Goal: Communication & Community: Ask a question

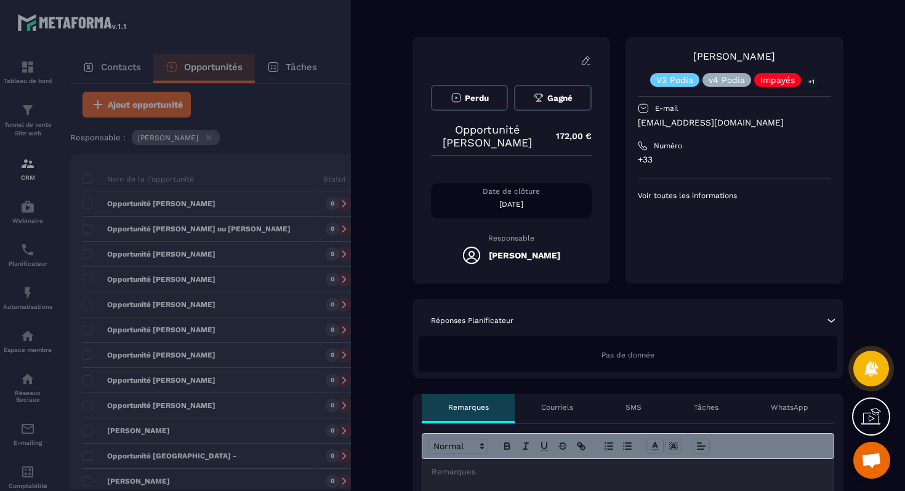
scroll to position [67, 0]
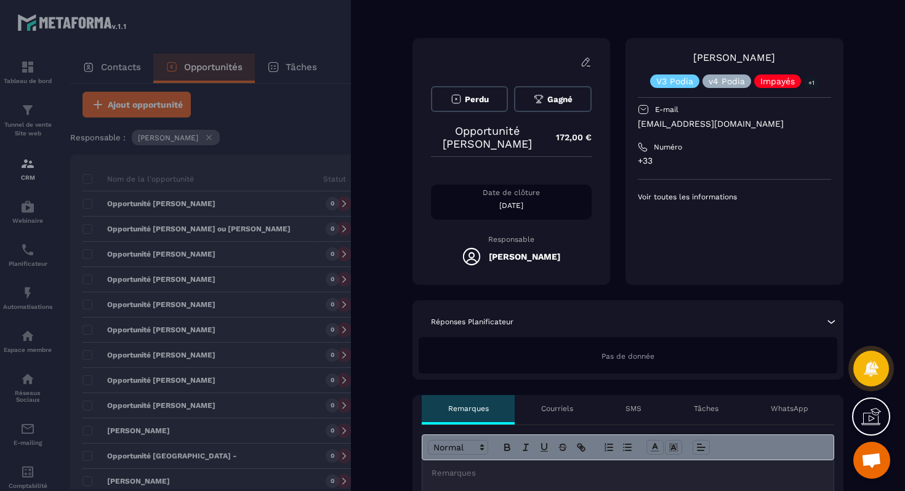
click at [689, 127] on p "[EMAIL_ADDRESS][DOMAIN_NAME]" at bounding box center [734, 124] width 193 height 12
copy div "[EMAIL_ADDRESS][DOMAIN_NAME]"
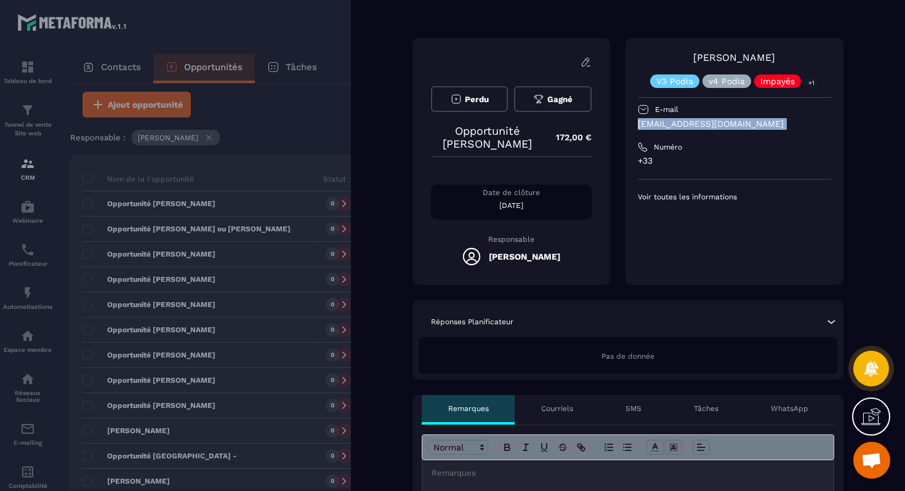
copy div "[EMAIL_ADDRESS][DOMAIN_NAME]"
drag, startPoint x: 676, startPoint y: 51, endPoint x: 782, endPoint y: 52, distance: 105.3
click at [782, 52] on div "[PERSON_NAME] V3 Podia v4 Podia Impayés +1" at bounding box center [734, 69] width 193 height 38
copy link "[PERSON_NAME]"
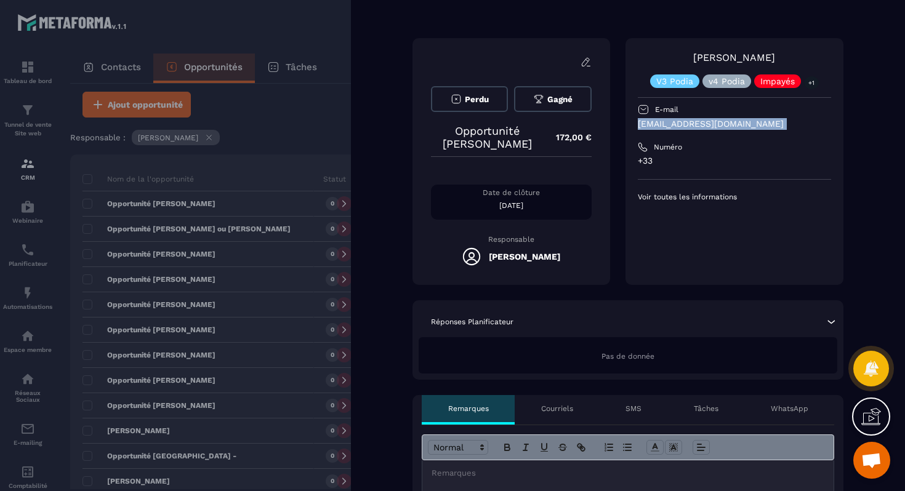
scroll to position [382, 0]
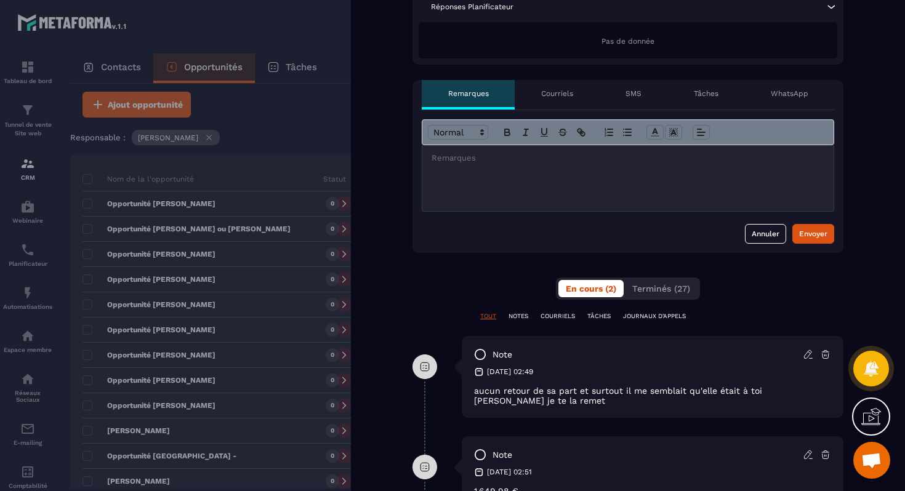
click at [653, 183] on div at bounding box center [627, 178] width 411 height 66
click at [819, 232] on div "Envoyer" at bounding box center [813, 234] width 28 height 12
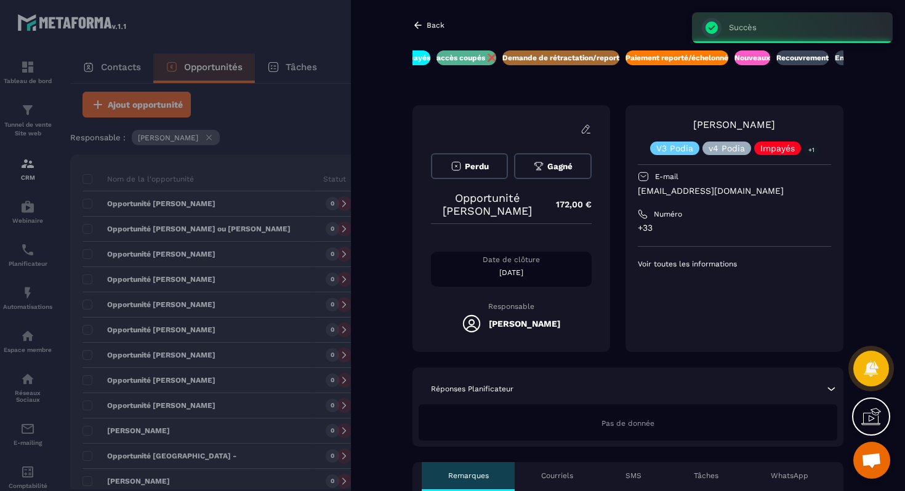
scroll to position [0, 174]
